Goal: Task Accomplishment & Management: Complete application form

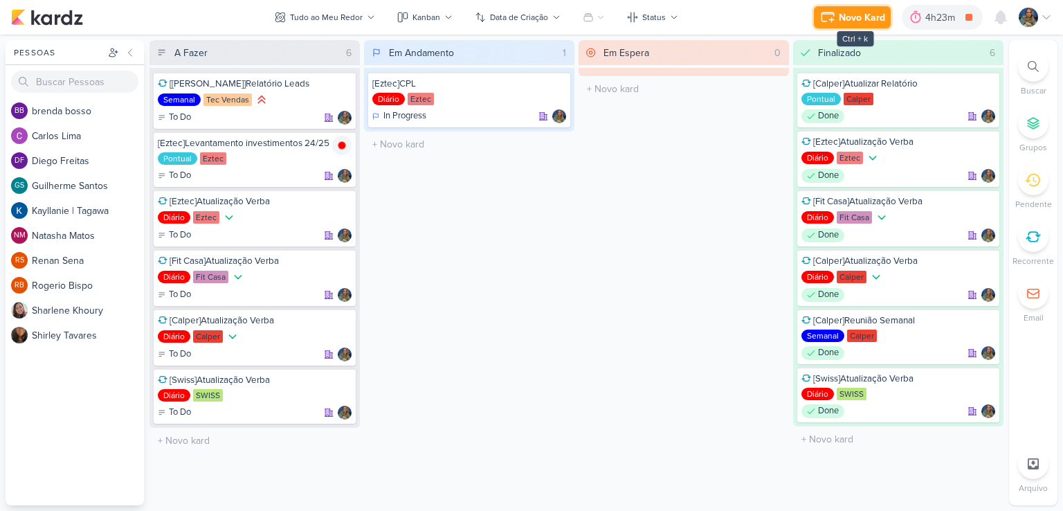
click at [872, 21] on div "Novo Kard" at bounding box center [861, 17] width 46 height 15
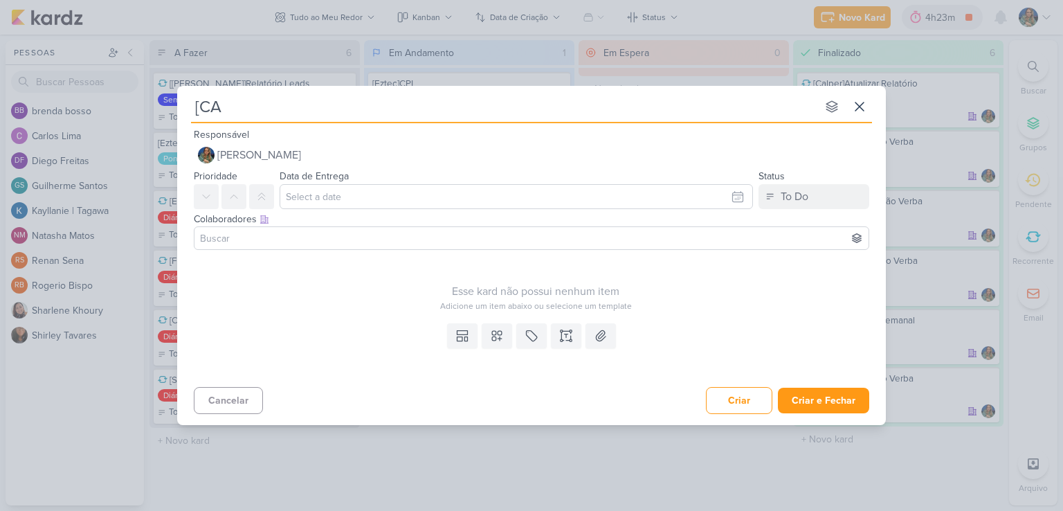
type input "[CAl"
type input "[CAlper"
type input "[CA"
type input "[C"
type input "[Calper"
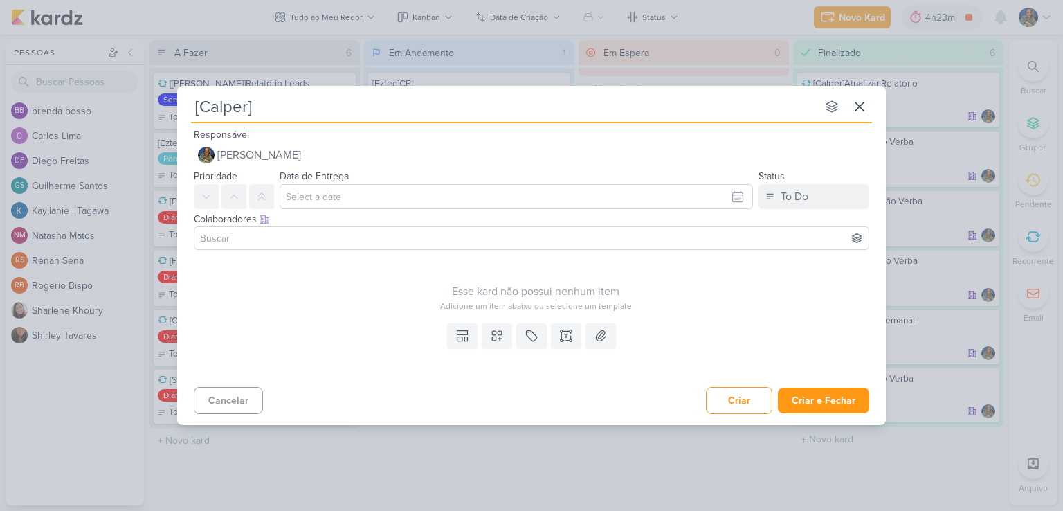
type input "[Calper]"
type input "[Calper] R"
type input "[Calper] Reuniã"
type input "[Calper] Reunião G"
type input "[Calper] Reunião Google"
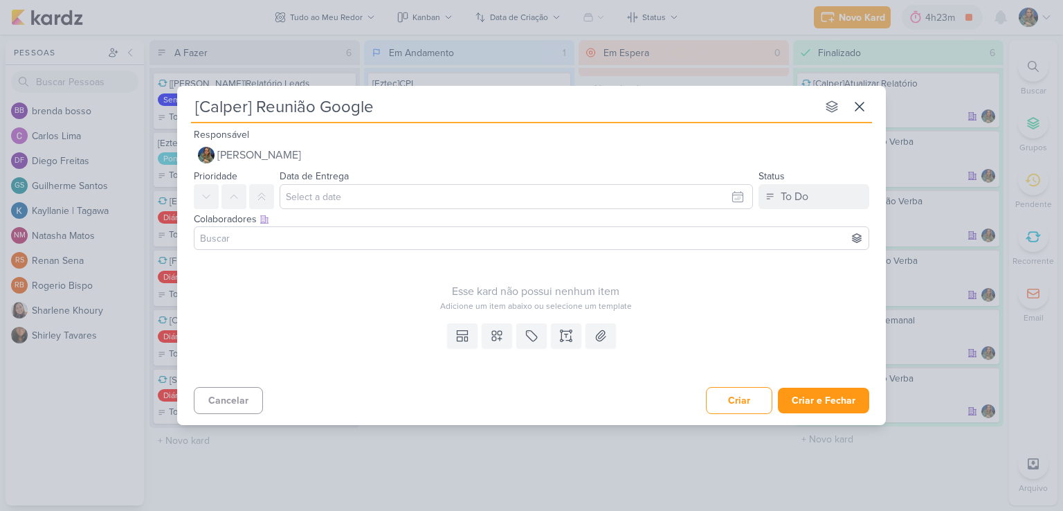
type input "[Calper] Reunião Google"
type input "[Calper] Reunião Google 16"
type input "[Calper] Reunião Google 16/10 14h"
click at [500, 336] on icon at bounding box center [497, 336] width 14 height 14
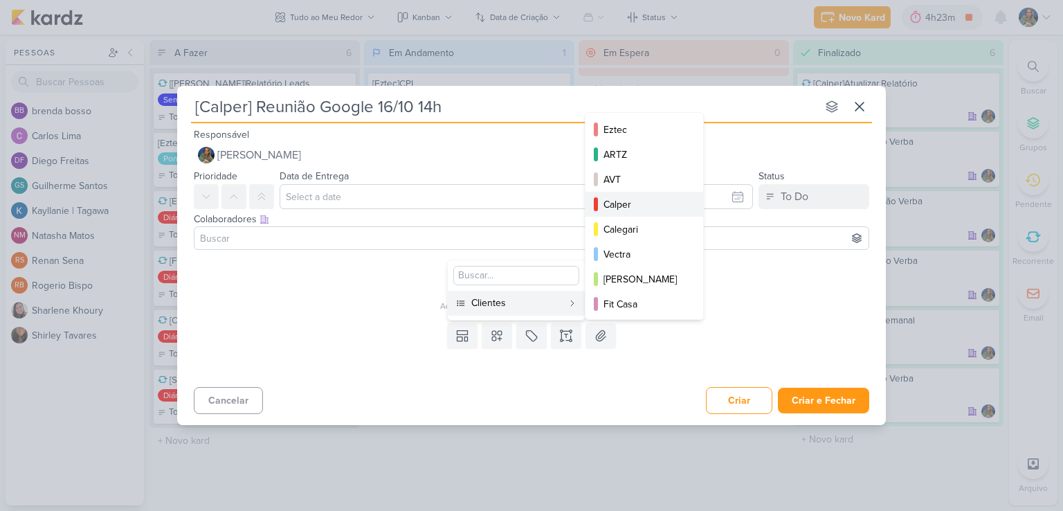
click at [622, 204] on div "Calper" at bounding box center [644, 204] width 83 height 15
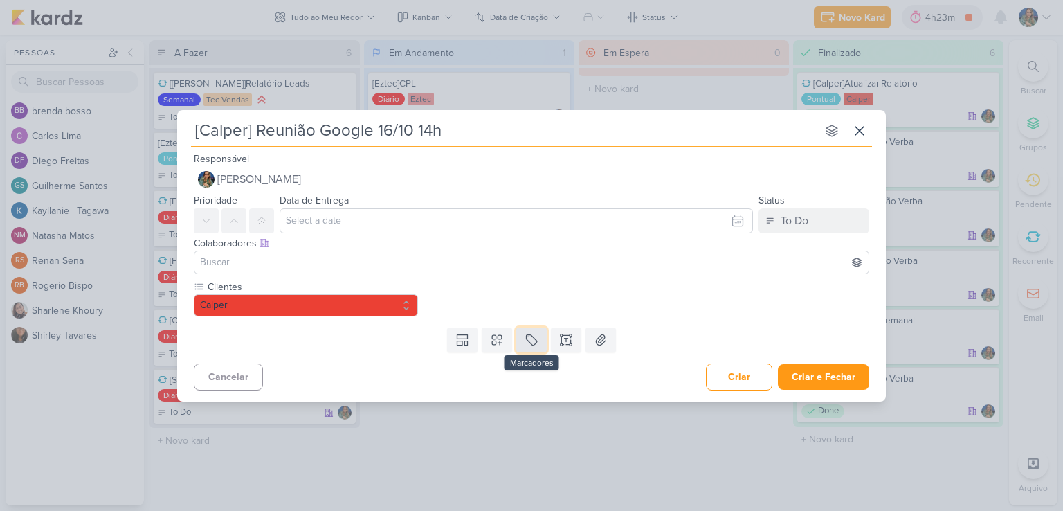
click at [519, 340] on button at bounding box center [531, 339] width 30 height 25
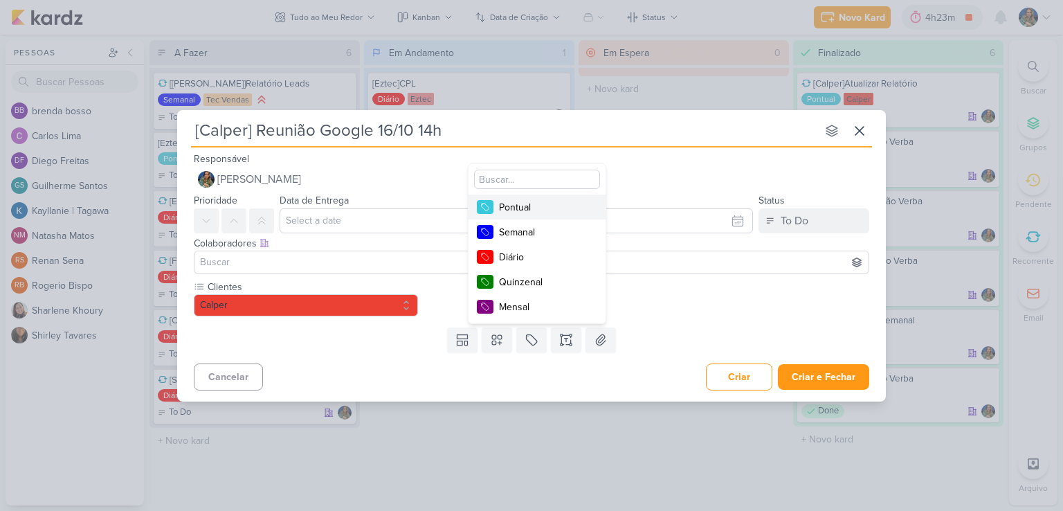
click at [522, 205] on div "Pontual" at bounding box center [544, 207] width 90 height 15
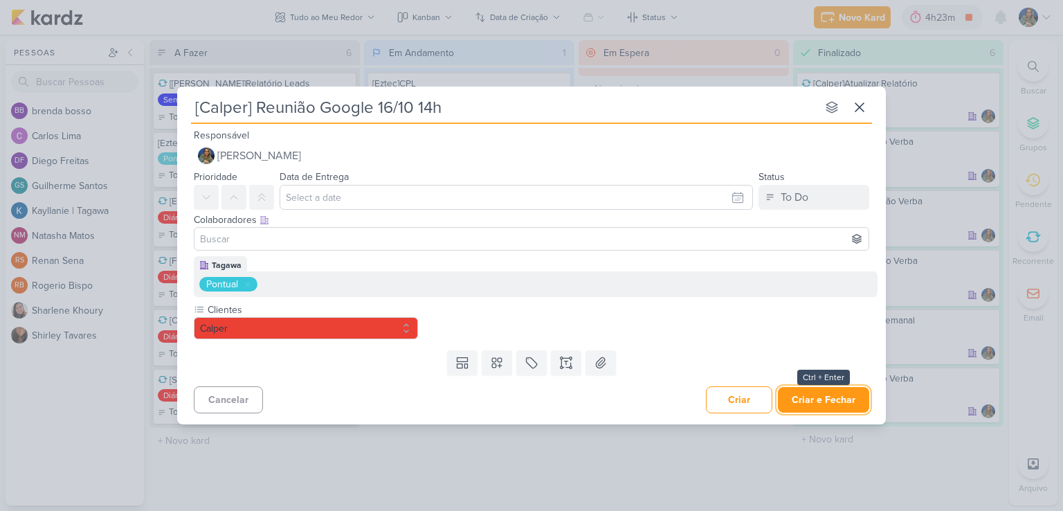
click at [814, 394] on button "Criar e Fechar" at bounding box center [823, 400] width 91 height 26
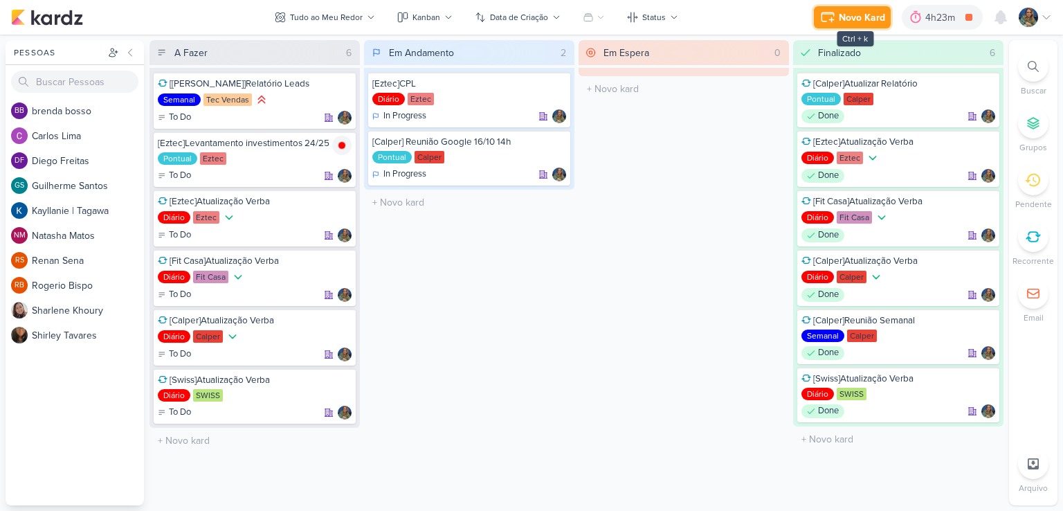
click at [838, 23] on button "Novo Kard" at bounding box center [852, 17] width 77 height 22
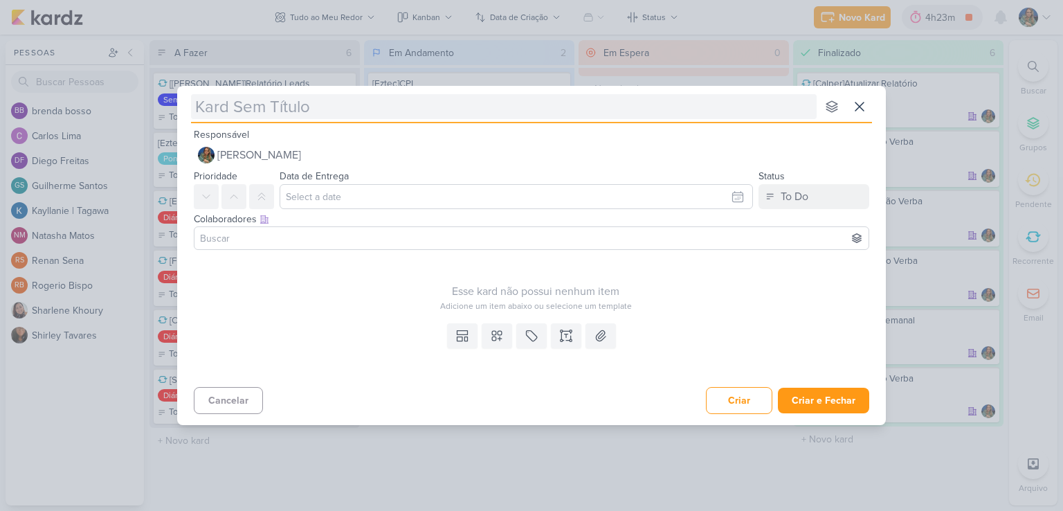
type input "["
type input "[Ez"
type input "[Eztec"
type input "[Eztec]"
type input "[Eztec] Re"
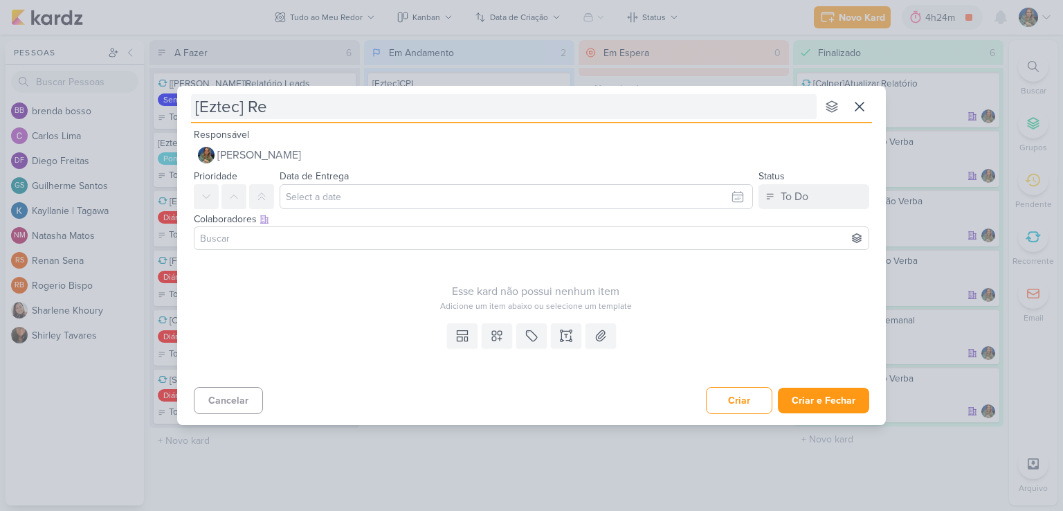
type input "[Eztec] Reu"
type input "[Eztec] Reunia"
type input "[Eztec] Reuni"
type input "[Eztec] Reunião Meta"
type input "[Eztec] Reunião Meta 16/"
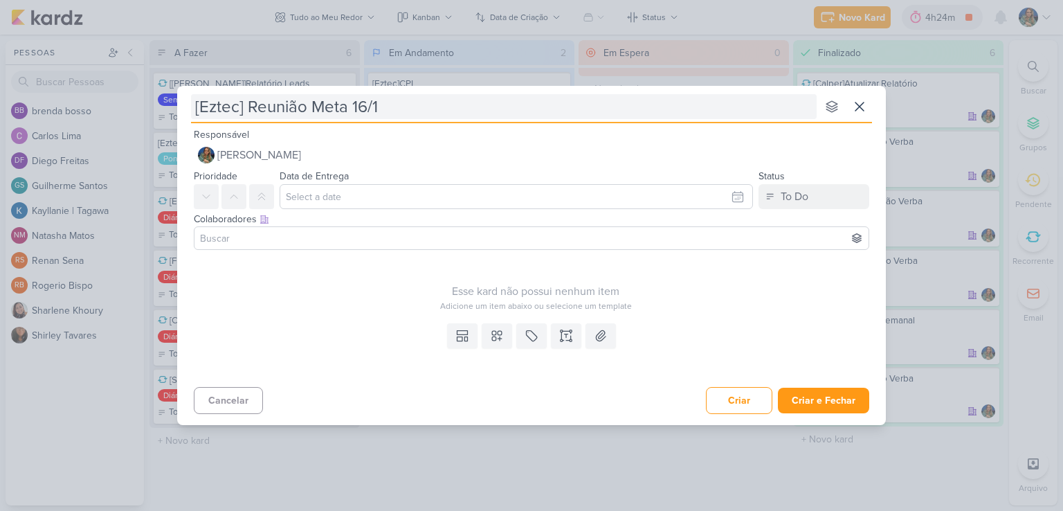
type input "[Eztec] Reunião Meta 16/10"
type input "[Eztec] Reunião Meta 16/10 16h"
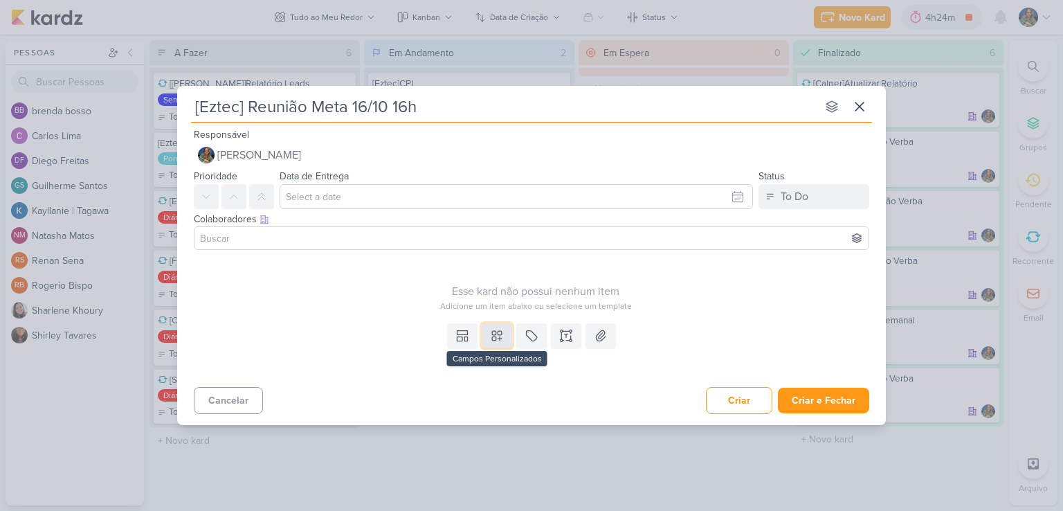
click at [494, 338] on icon at bounding box center [497, 336] width 14 height 14
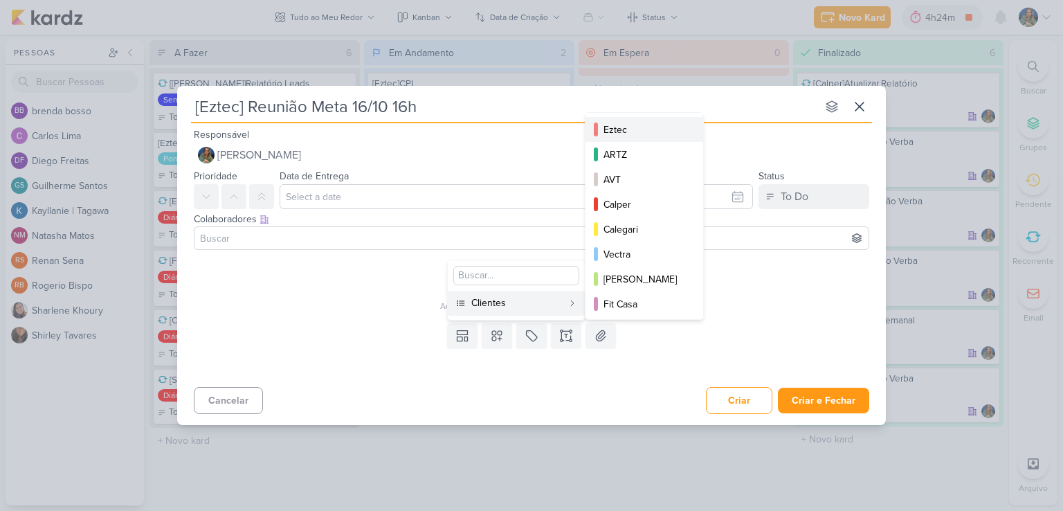
click at [616, 135] on div "Eztec" at bounding box center [644, 129] width 83 height 15
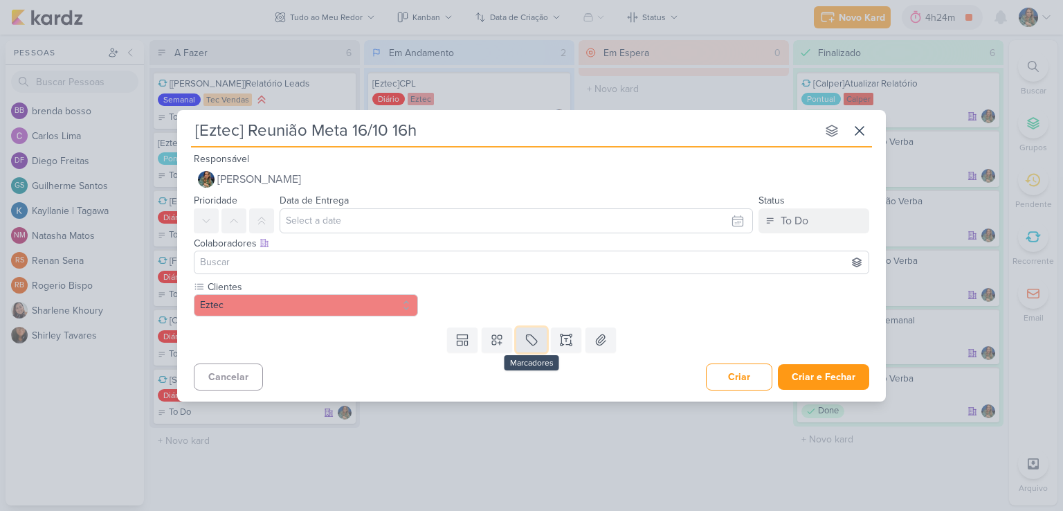
click at [522, 338] on button at bounding box center [531, 339] width 30 height 25
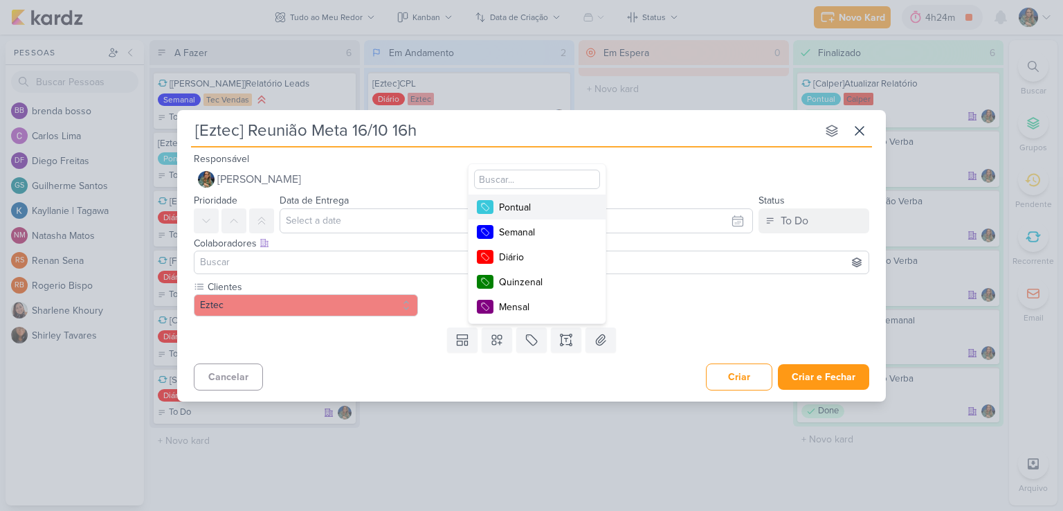
click at [531, 208] on div "Pontual" at bounding box center [544, 207] width 90 height 15
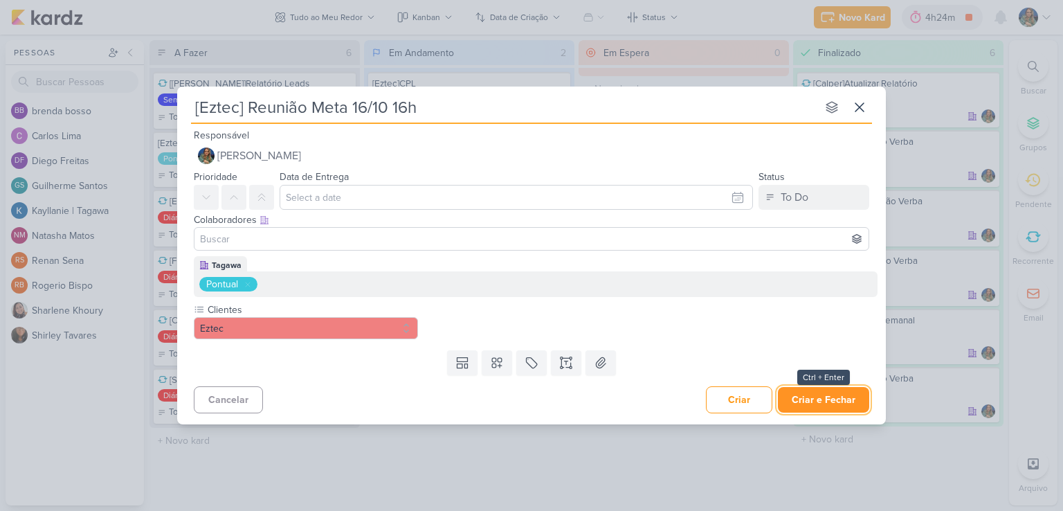
click at [799, 397] on button "Criar e Fechar" at bounding box center [823, 400] width 91 height 26
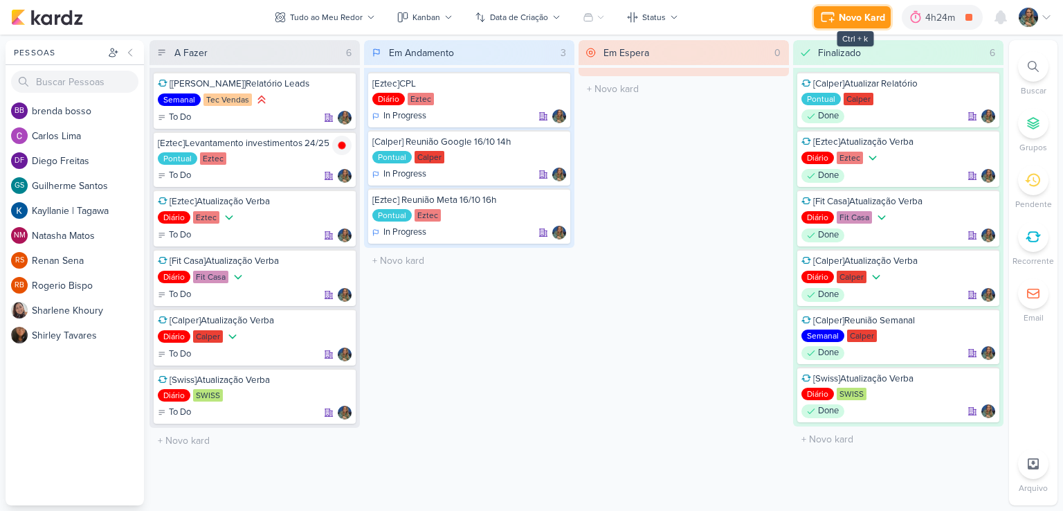
click at [840, 12] on div "Novo Kard" at bounding box center [861, 17] width 46 height 15
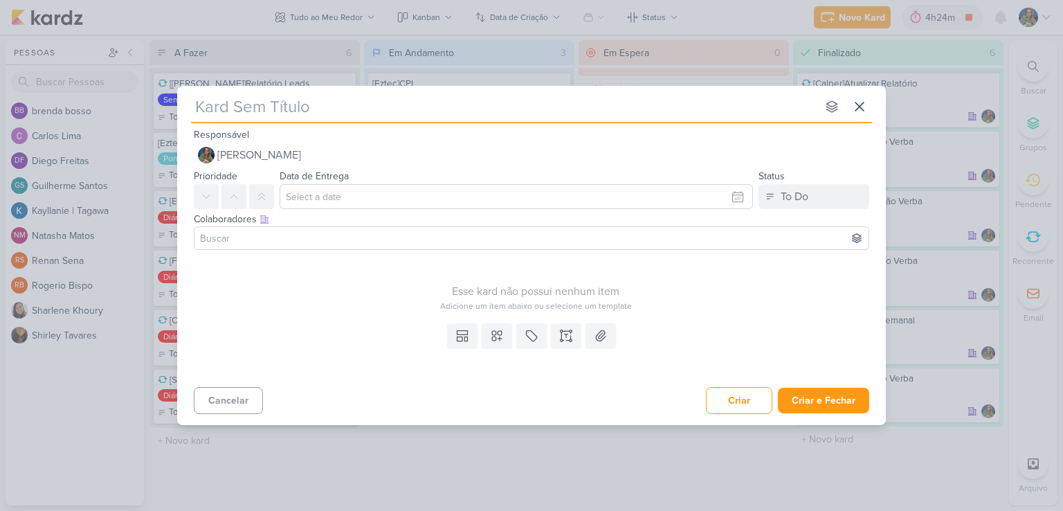
type input "["
type input "[Ez"
type input "[Eztec"
type input "[Eztec]"
type input "[Calper"
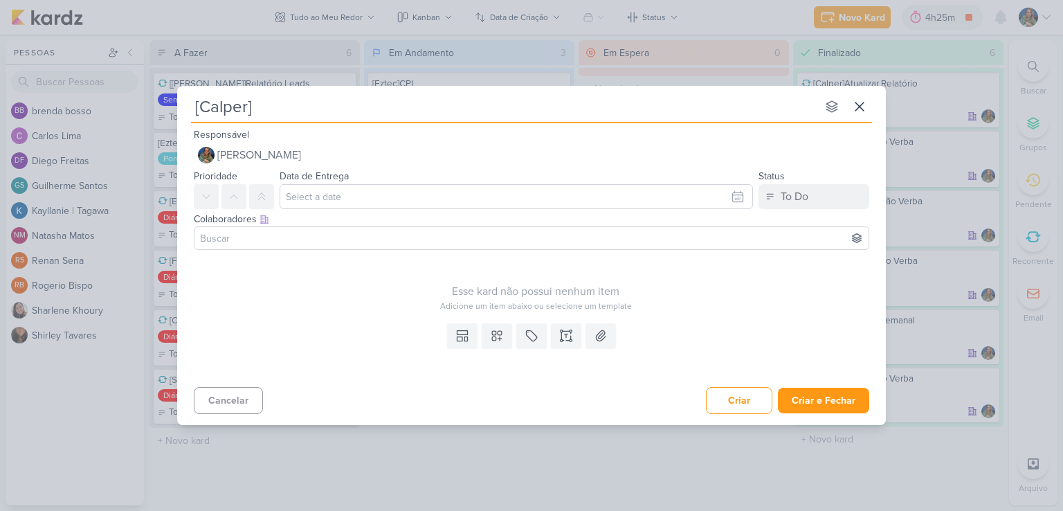
type input "[Calper]"
type input "[Calper] Re"
type input "[Calper] Reuni"
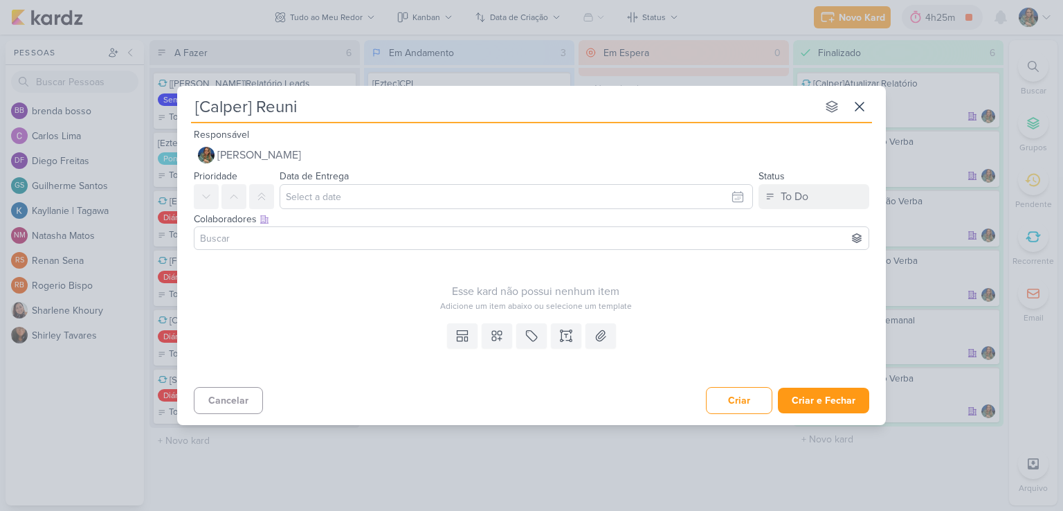
type input "[Calper] Reuniã"
type input "[Calper] Reunião me"
type input "[Calper] ReuniãoMe"
type input "[Calper] Reunião Mea"
type input "[Calper] Reunião Me"
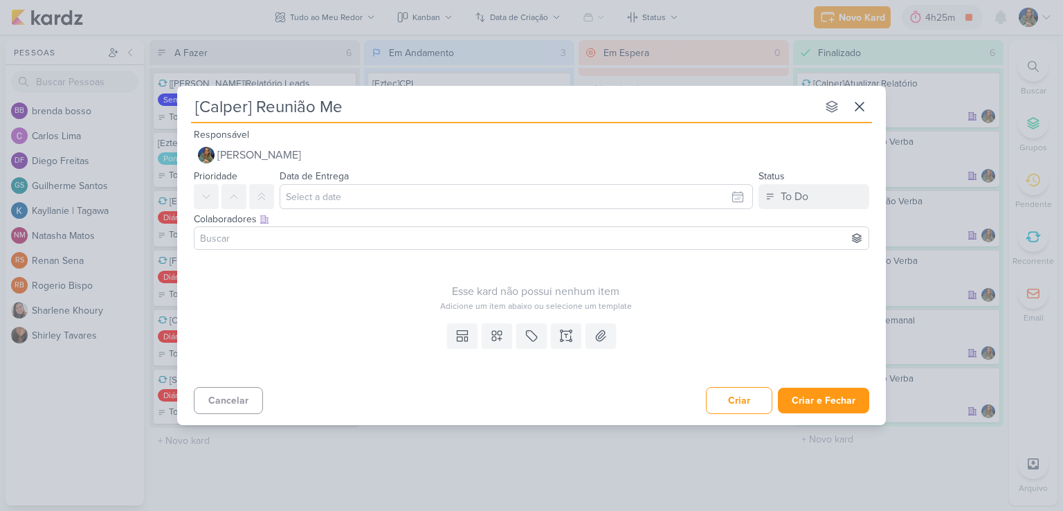
type input "[Calper] Reunião Met"
type input "[Calper] Reunião Meta"
type input "[Calper] Reunião Meta 17/1"
type input "[Calper] Reunião Meta 17/10"
type input "[Calper] Reunião Meta 17/10 14h"
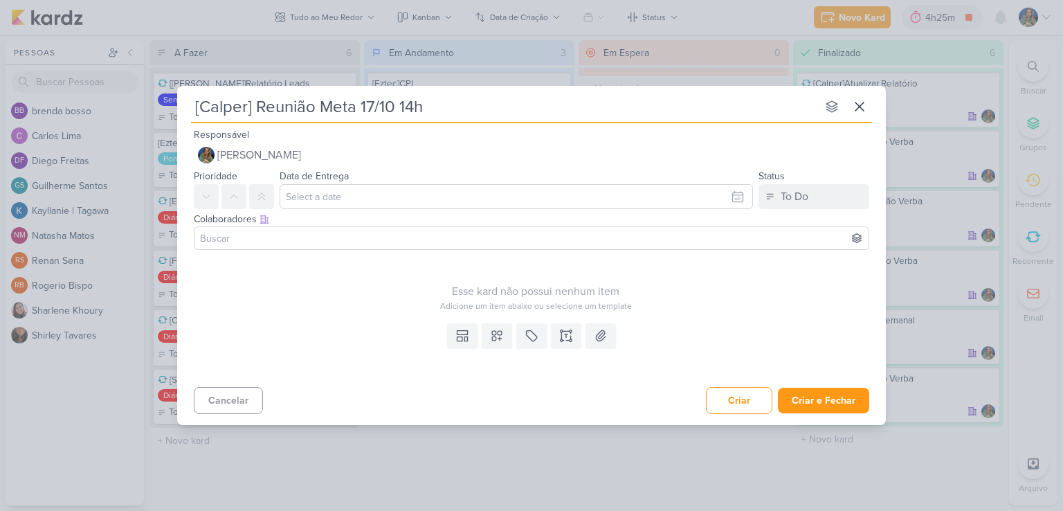
type input "[Calper] Reunião Meta 17/10 14h"
click at [493, 338] on icon at bounding box center [497, 336] width 14 height 14
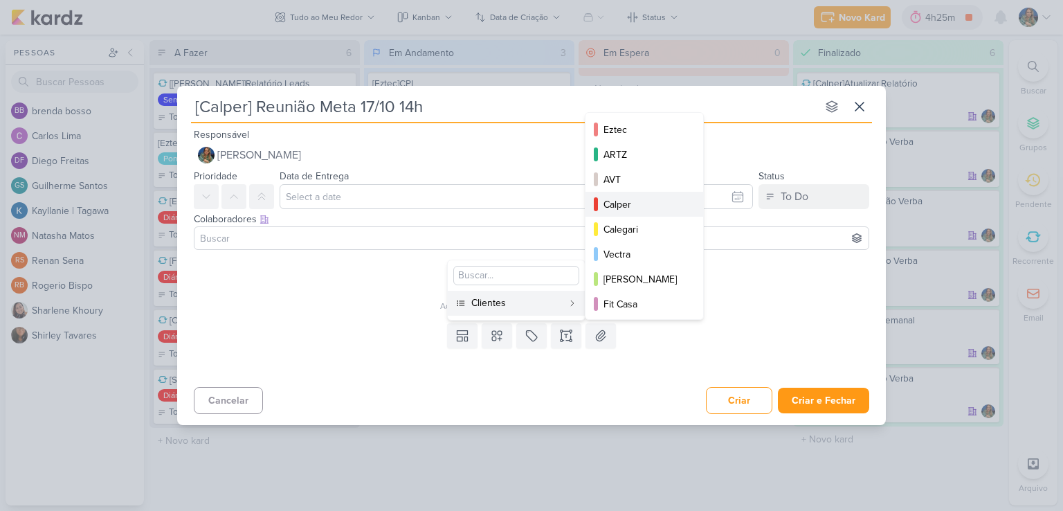
click at [614, 203] on div "Calper" at bounding box center [644, 204] width 83 height 15
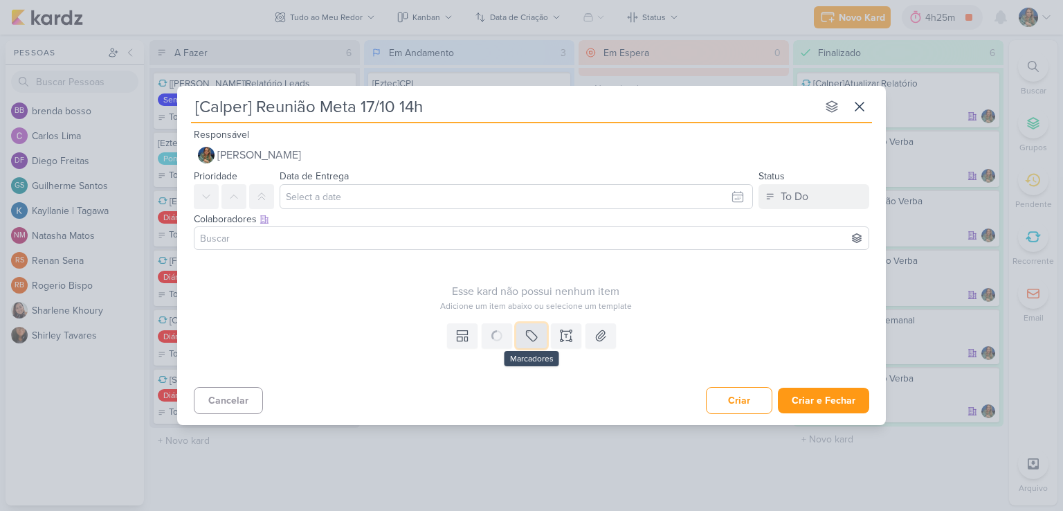
click at [533, 341] on icon at bounding box center [531, 336] width 10 height 10
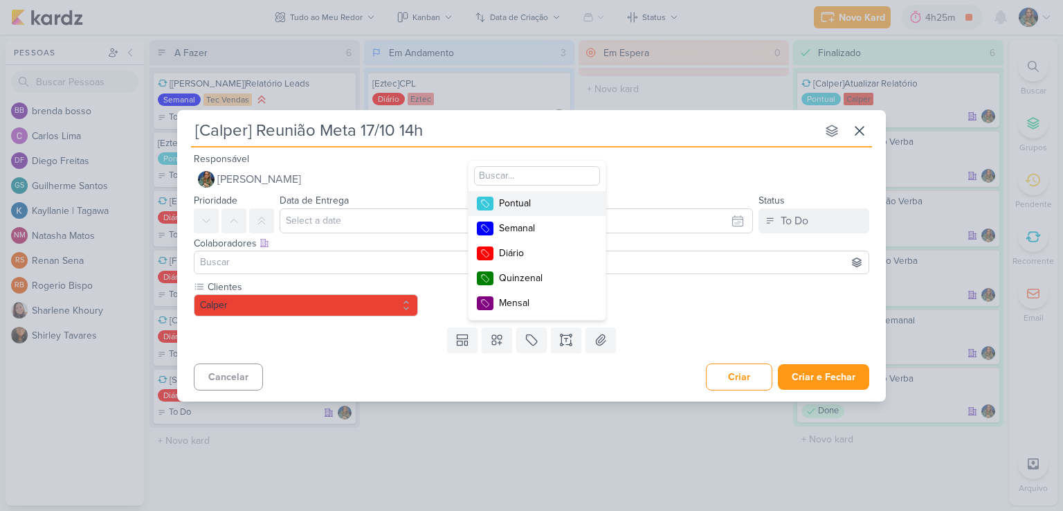
click at [529, 209] on div "Pontual" at bounding box center [544, 203] width 90 height 15
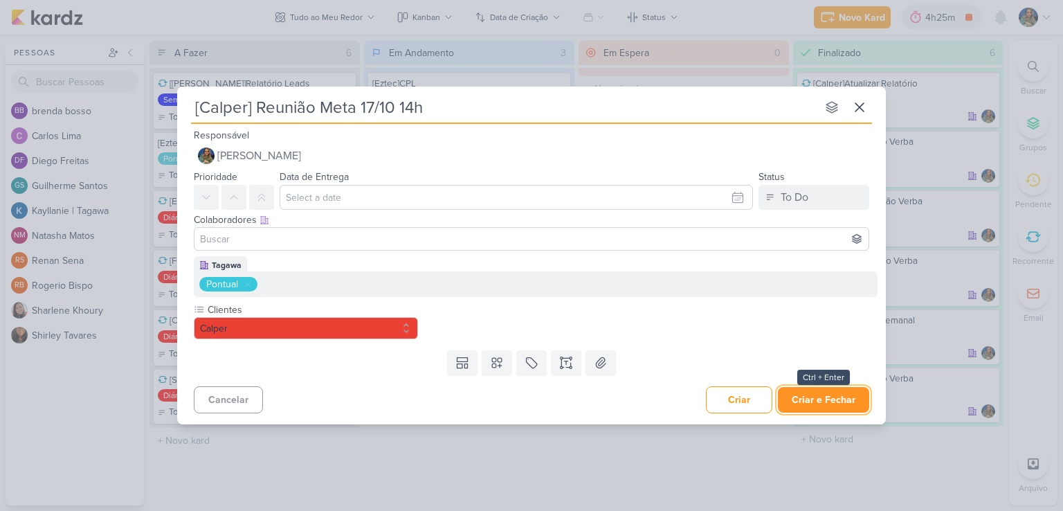
click at [799, 396] on button "Criar e Fechar" at bounding box center [823, 400] width 91 height 26
